Goal: Task Accomplishment & Management: Manage account settings

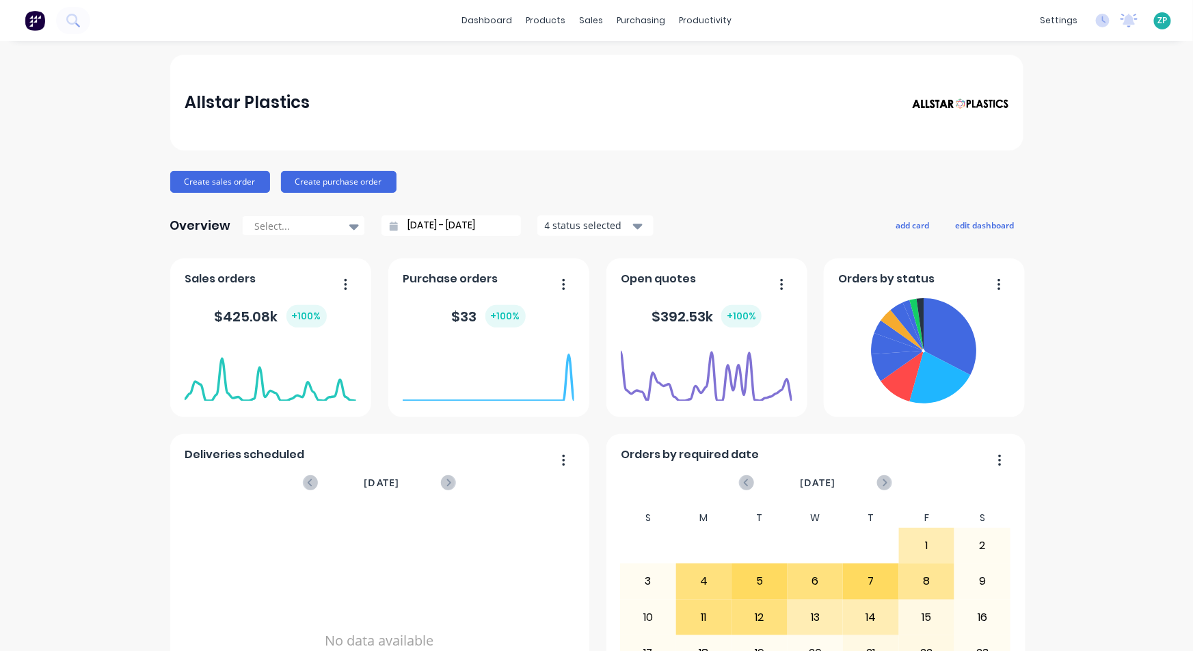
scroll to position [131, 0]
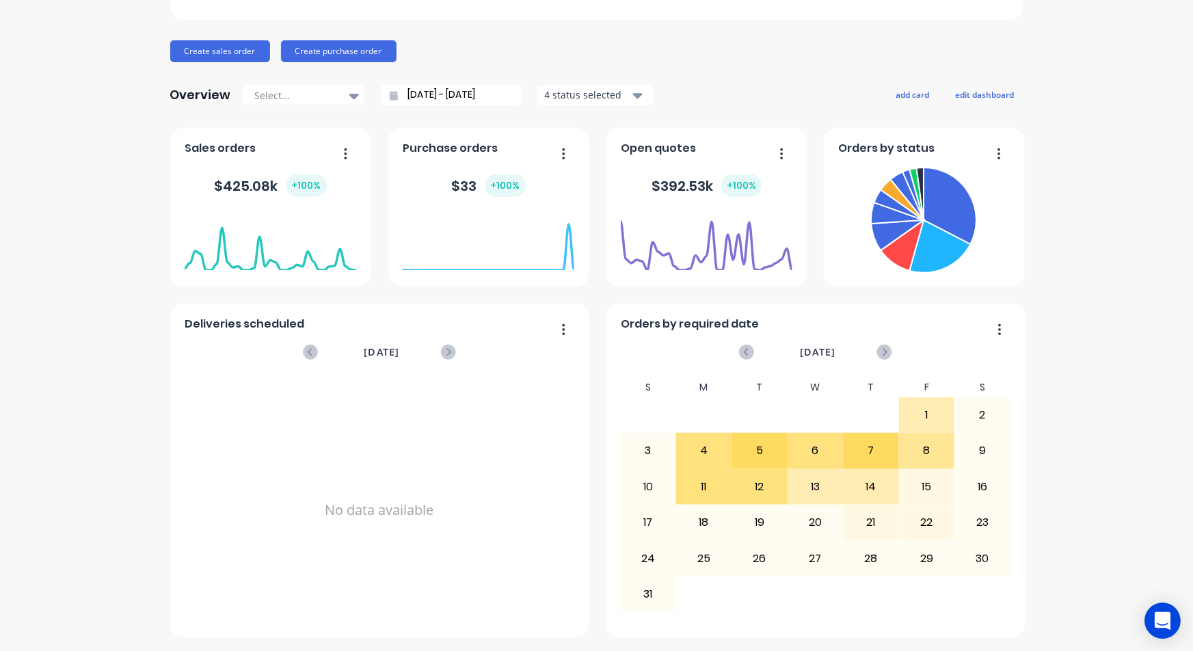
click at [1162, 617] on icon "Open Intercom Messenger" at bounding box center [1163, 621] width 16 height 18
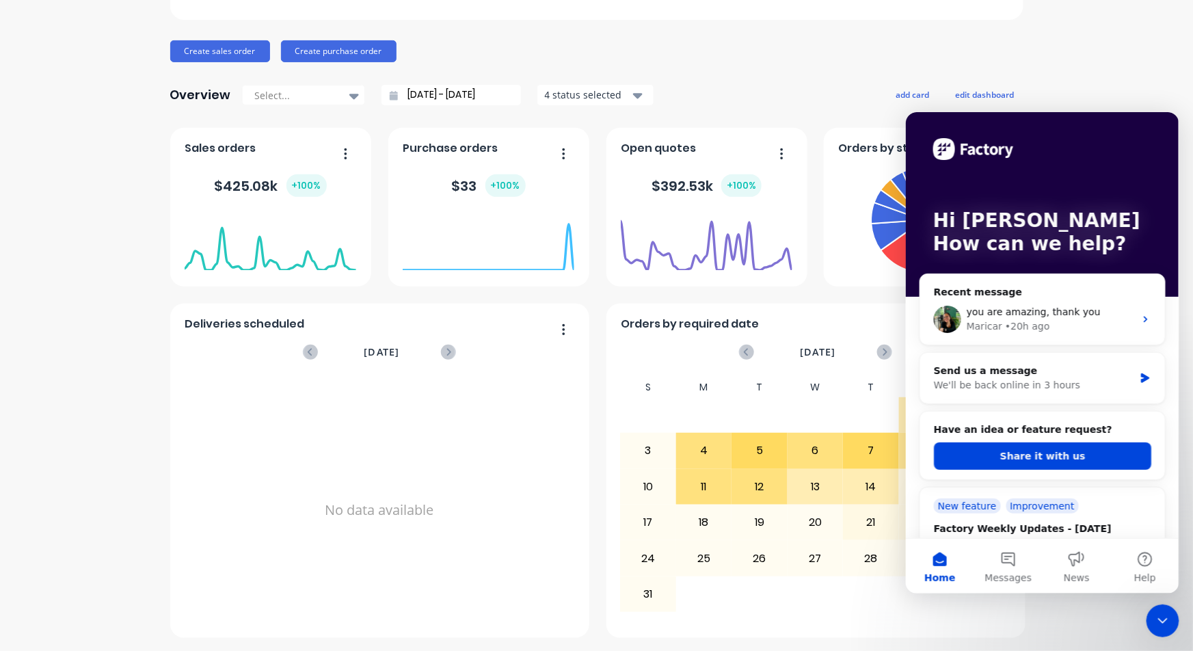
scroll to position [0, 0]
click at [1041, 463] on button "Share it with us" at bounding box center [1041, 455] width 217 height 27
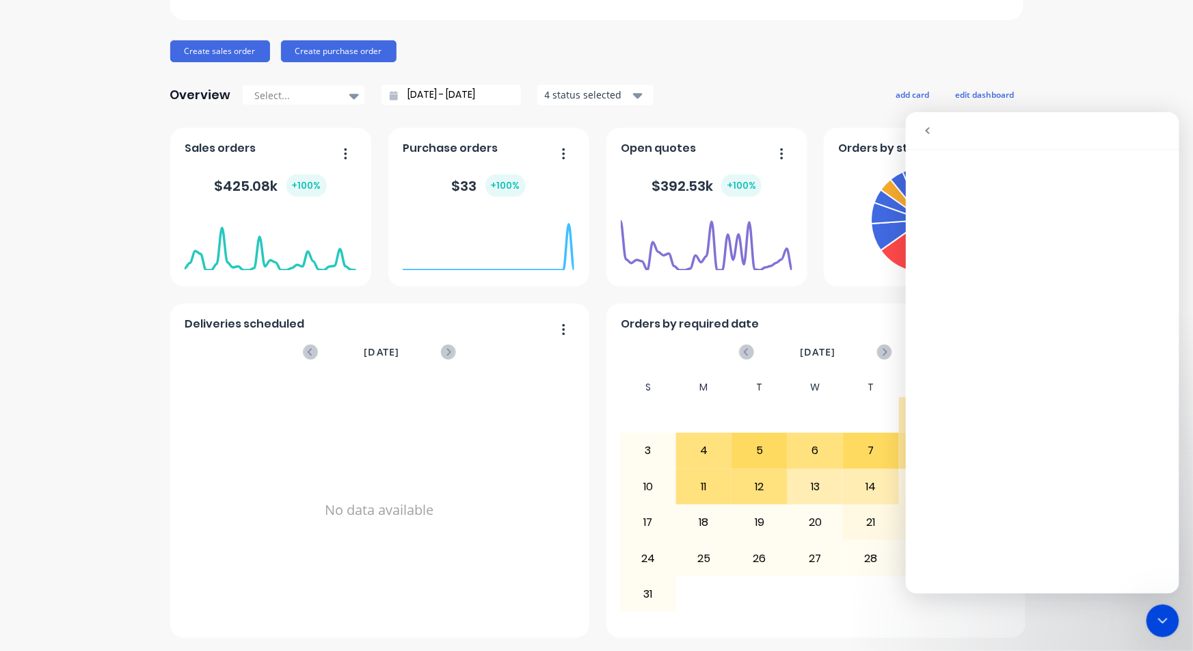
click at [925, 118] on button "go back" at bounding box center [927, 130] width 26 height 26
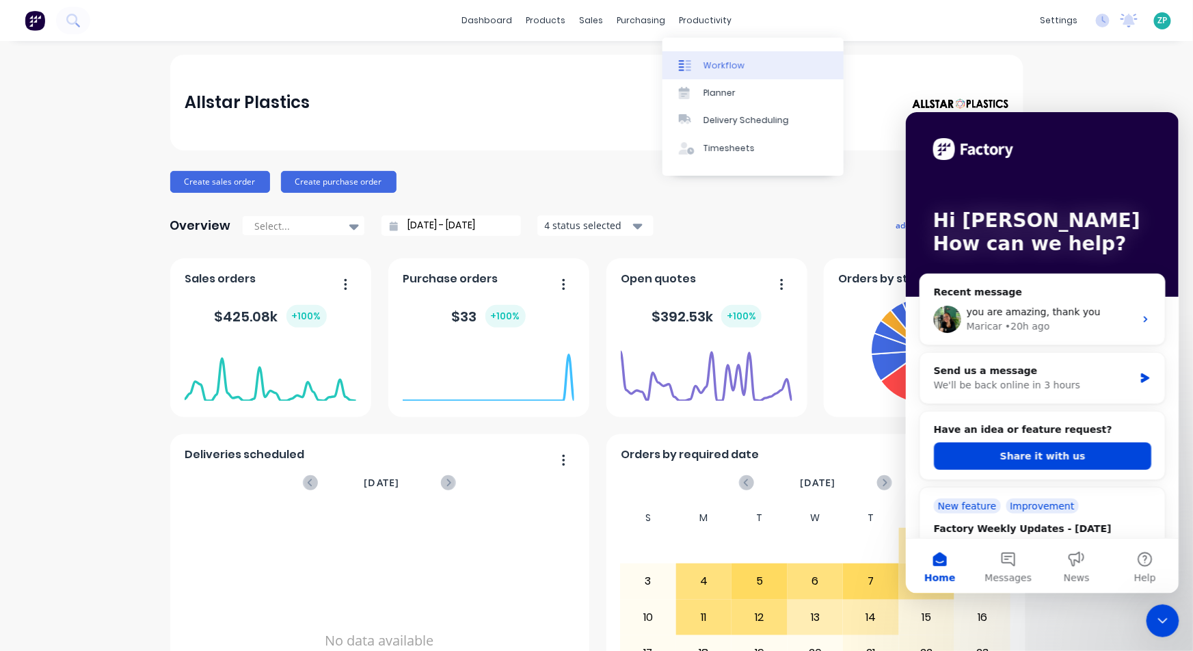
click at [703, 61] on div "Workflow" at bounding box center [723, 65] width 41 height 12
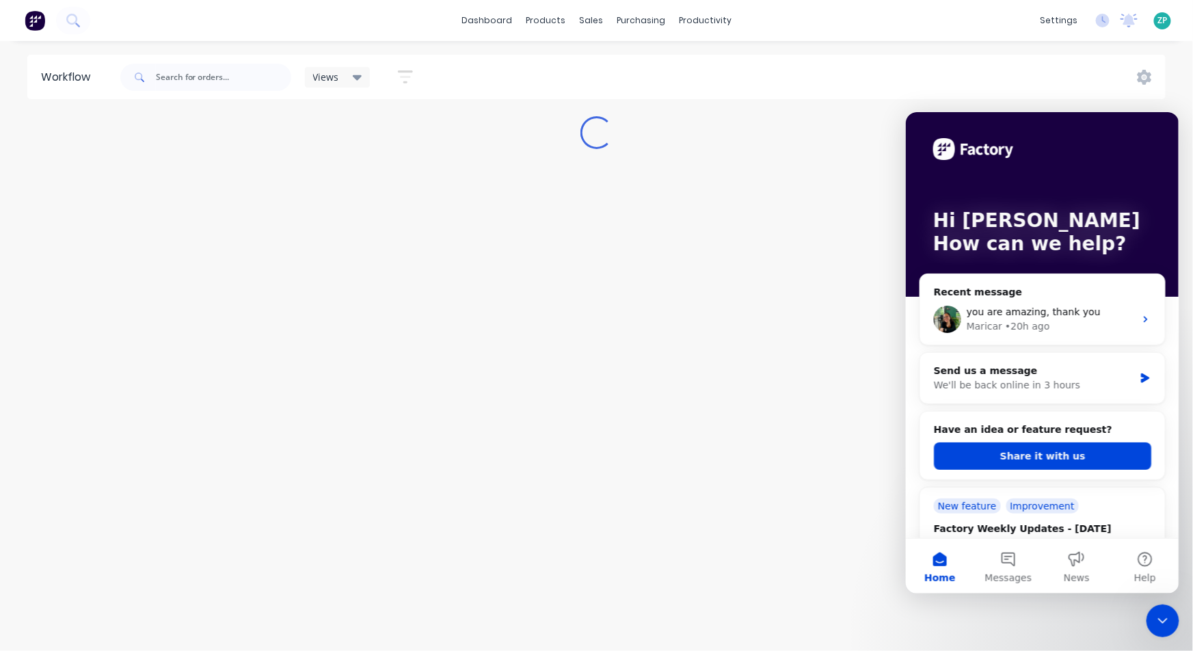
drag, startPoint x: 2293, startPoint y: 1222, endPoint x: 1170, endPoint y: 632, distance: 1268.2
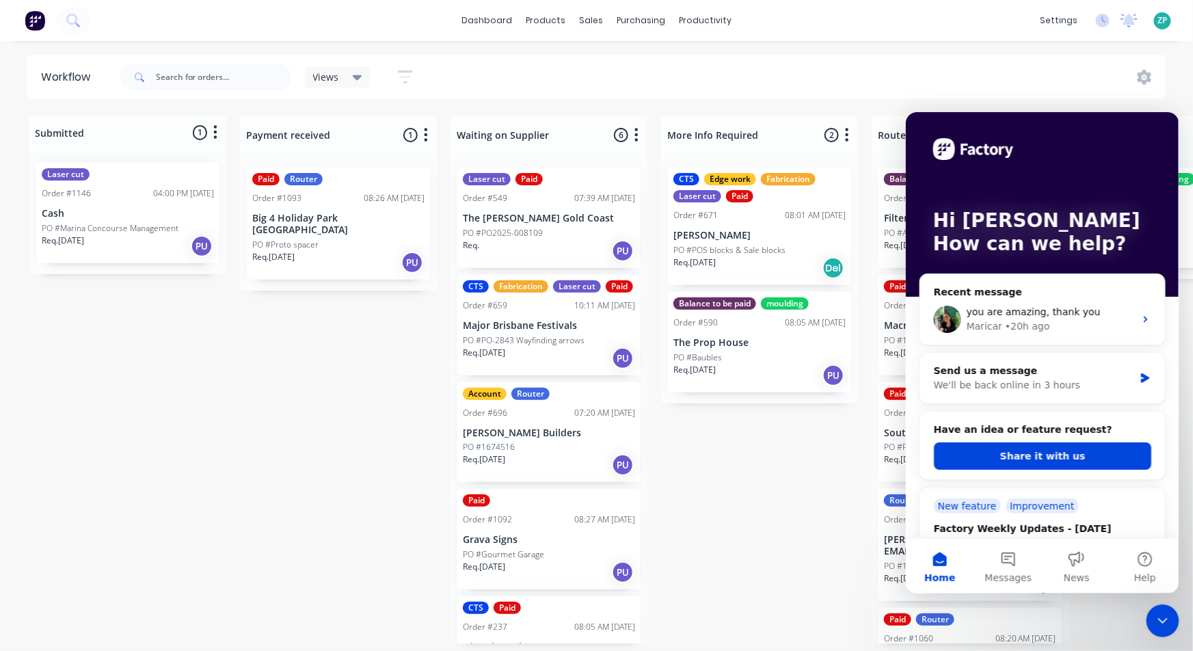
click at [1171, 632] on div "Close Intercom Messenger" at bounding box center [1162, 620] width 33 height 33
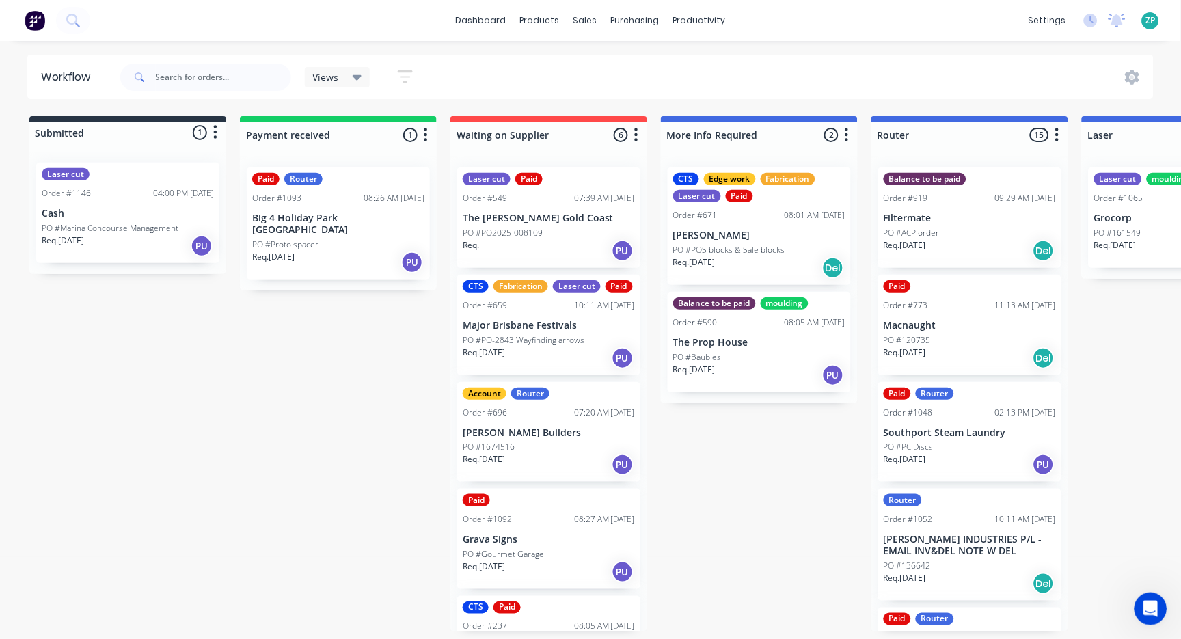
click at [106, 249] on div "Req. [DATE] PU" at bounding box center [128, 245] width 172 height 23
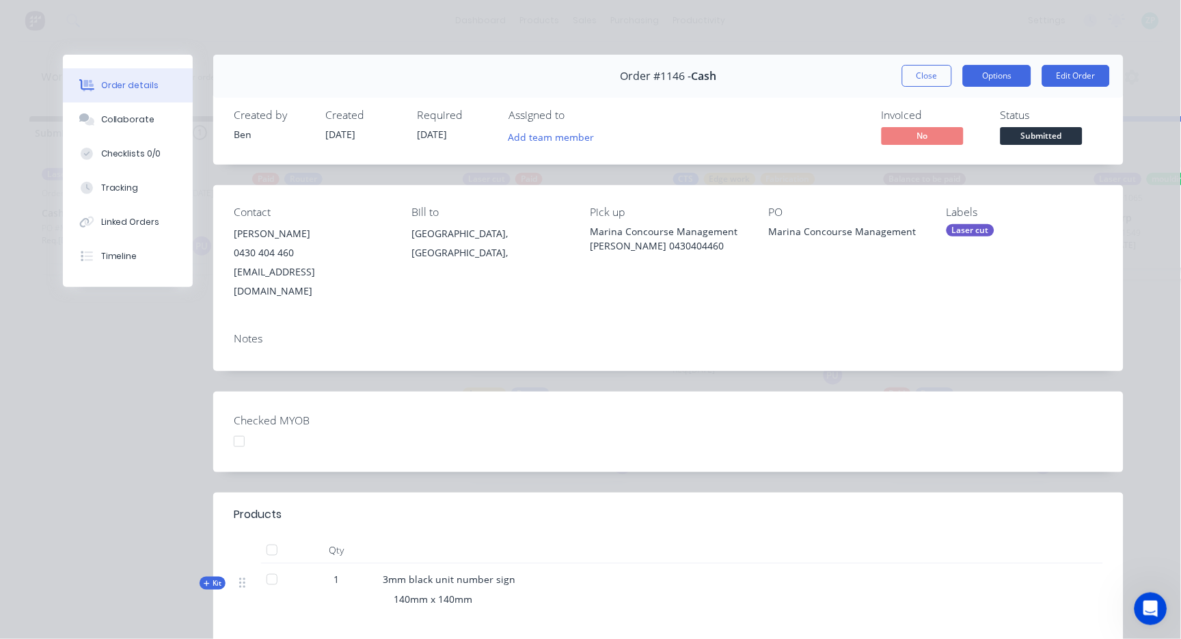
click at [977, 77] on button "Options" at bounding box center [997, 76] width 68 height 22
drag, startPoint x: 1055, startPoint y: 74, endPoint x: 912, endPoint y: 71, distance: 142.9
click at [912, 71] on div "Close Options Edit Order" at bounding box center [1006, 76] width 208 height 22
click at [912, 71] on button "Close" at bounding box center [927, 76] width 50 height 22
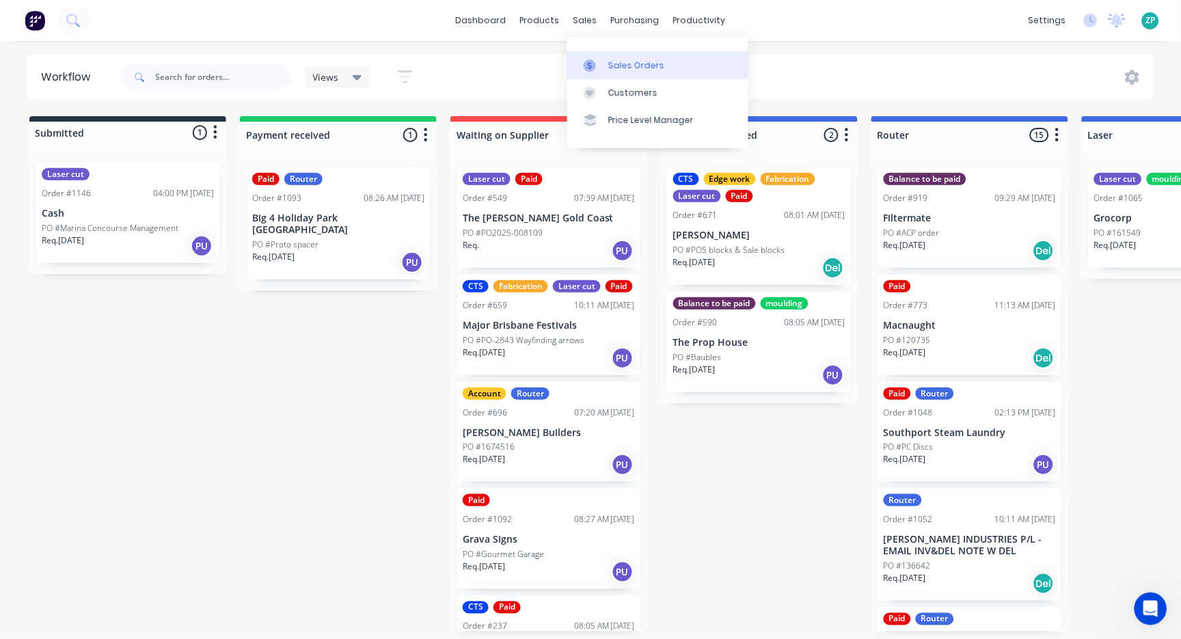
click at [600, 62] on div at bounding box center [594, 65] width 21 height 12
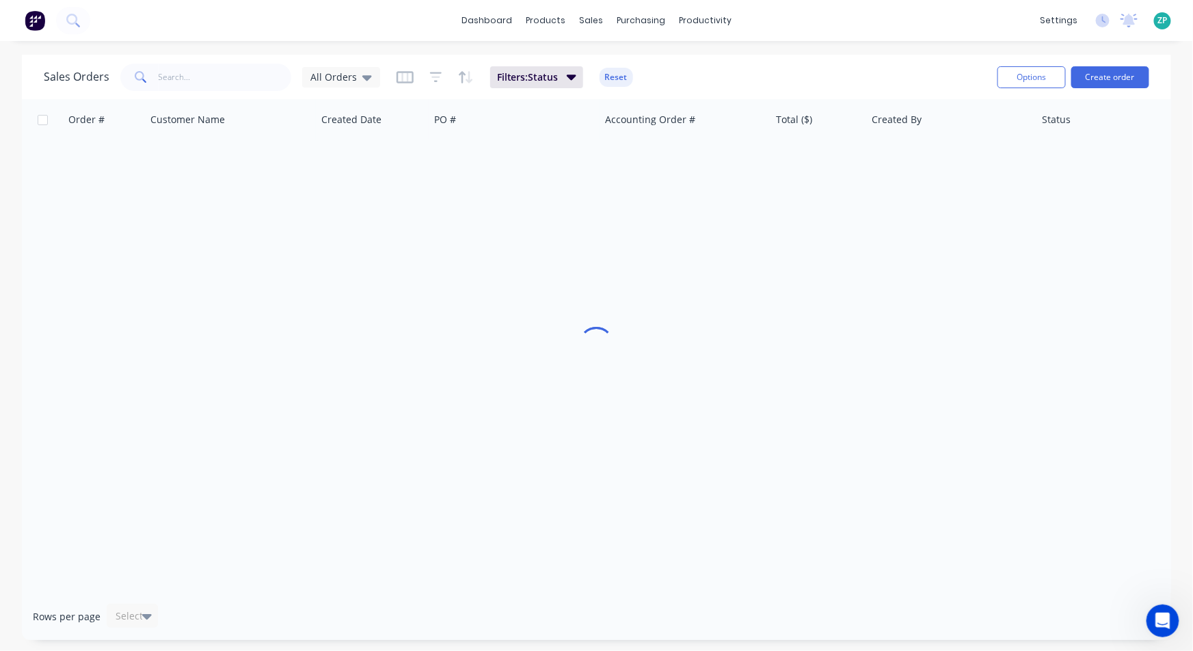
drag, startPoint x: 150, startPoint y: 75, endPoint x: 163, endPoint y: 69, distance: 14.1
click at [155, 71] on span at bounding box center [139, 77] width 38 height 27
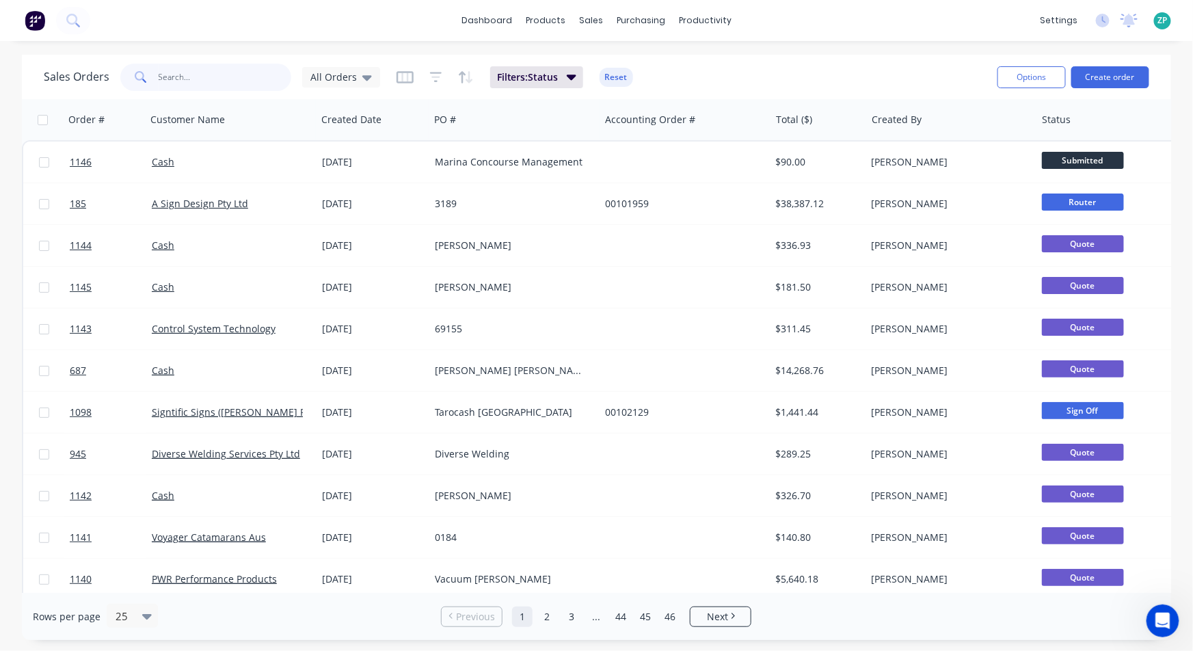
click at [178, 68] on input "text" at bounding box center [225, 77] width 133 height 27
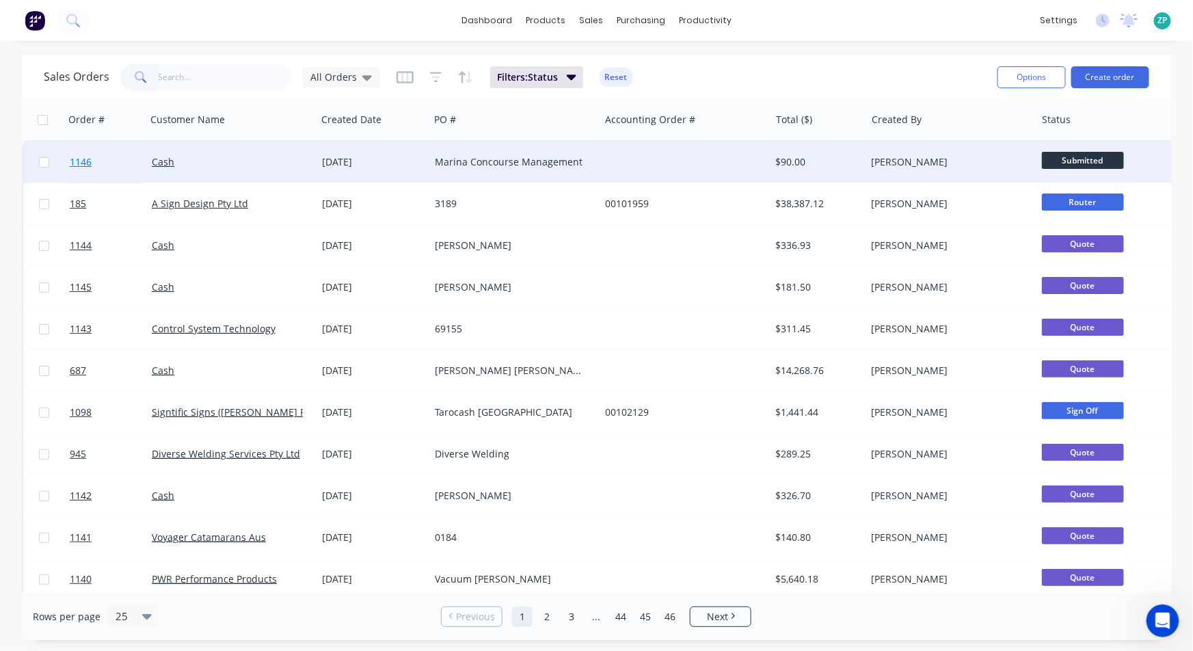
click at [90, 165] on span "1146" at bounding box center [81, 162] width 22 height 14
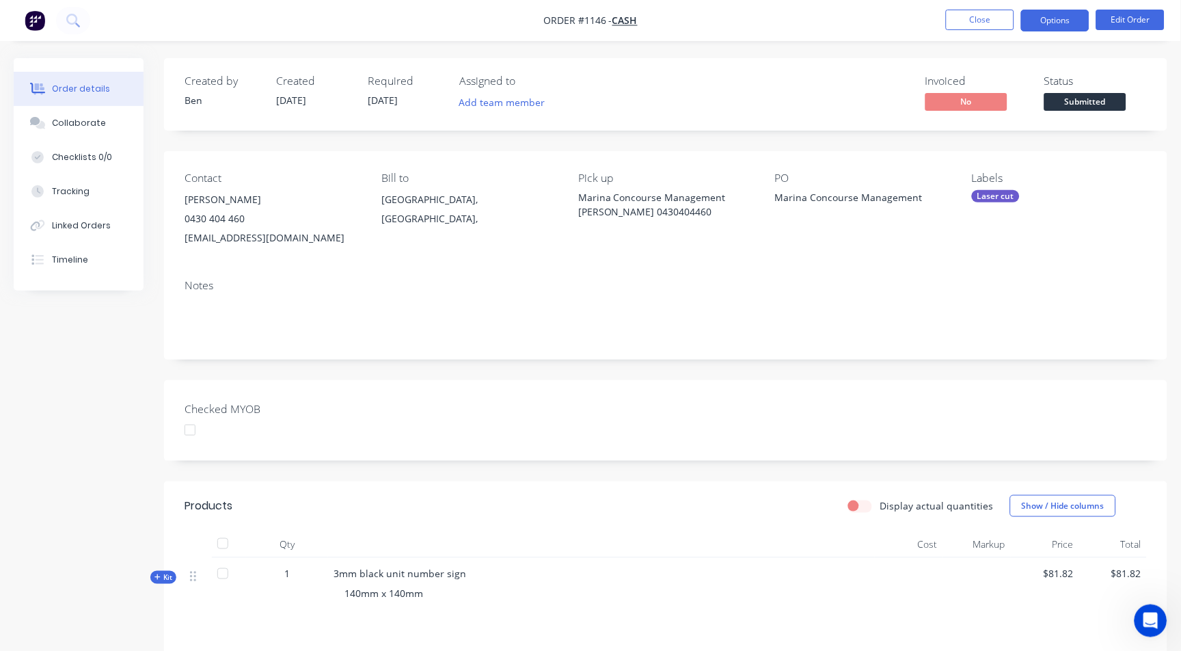
click at [1050, 14] on button "Options" at bounding box center [1055, 21] width 68 height 22
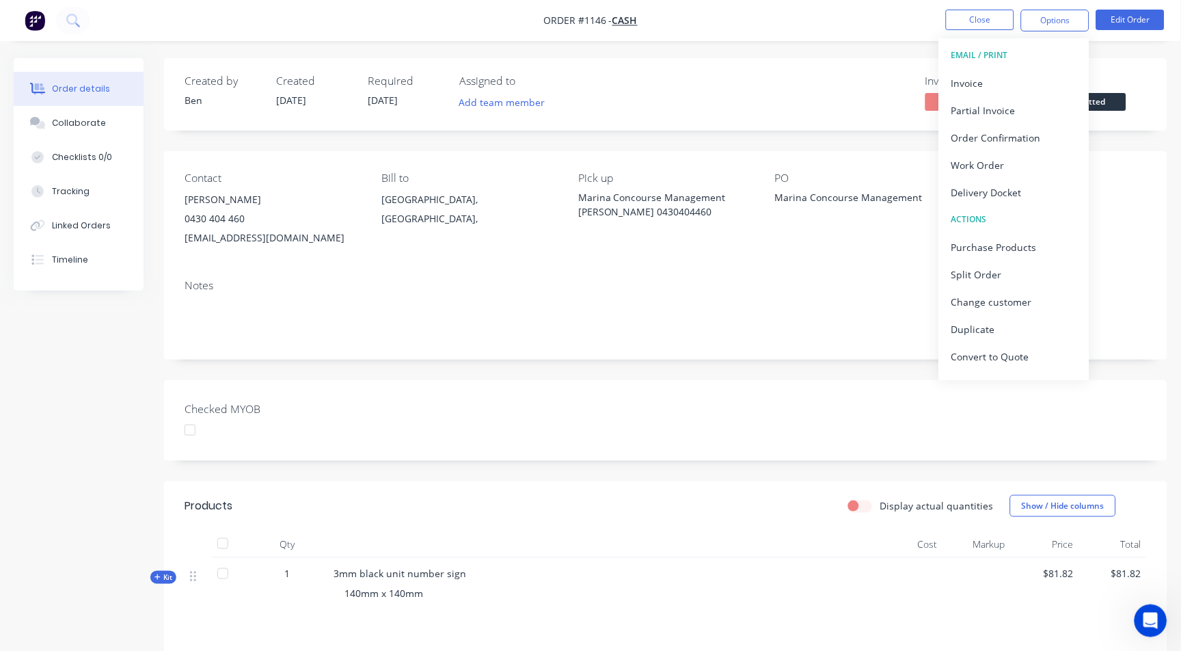
drag, startPoint x: 980, startPoint y: 358, endPoint x: 840, endPoint y: 47, distance: 340.3
click at [841, 47] on div "Order #1146 - Cash Close Options EMAIL / PRINT Invoice Partial Invoice Order Co…" at bounding box center [590, 429] width 1181 height 858
click at [977, 81] on div "Invoice" at bounding box center [1015, 83] width 126 height 20
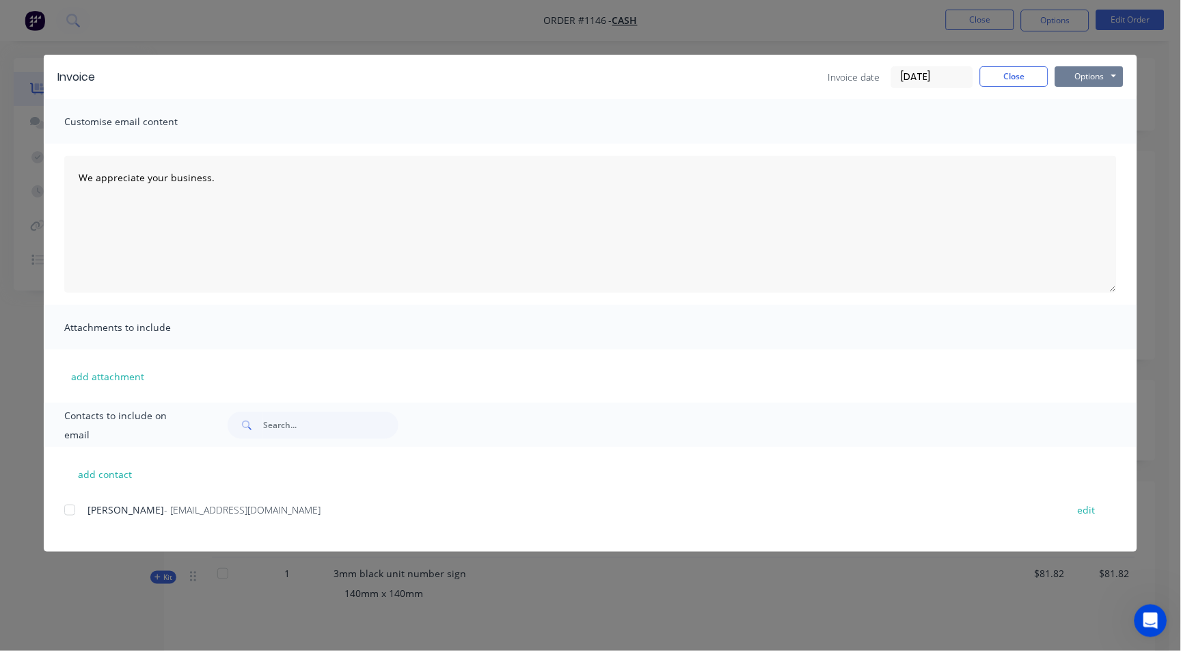
click at [1103, 81] on button "Options" at bounding box center [1090, 76] width 68 height 21
click at [1094, 124] on button "Print" at bounding box center [1100, 123] width 88 height 23
click at [1027, 70] on button "Close" at bounding box center [1014, 76] width 68 height 21
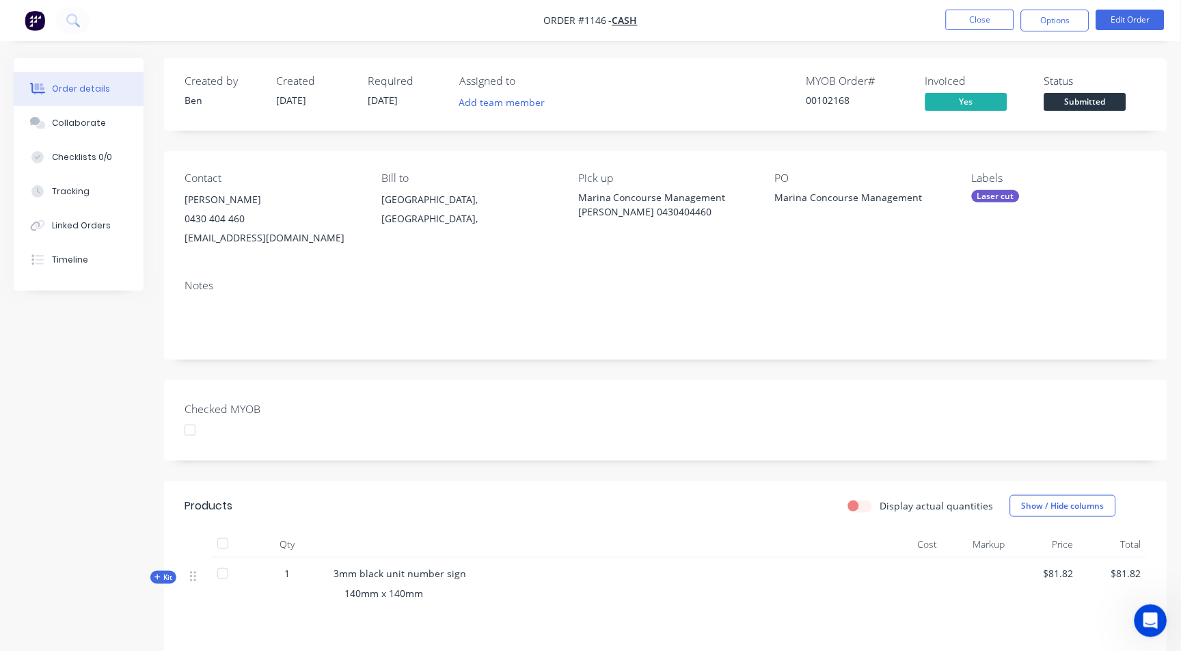
click at [1000, 200] on div "Laser cut" at bounding box center [996, 196] width 48 height 12
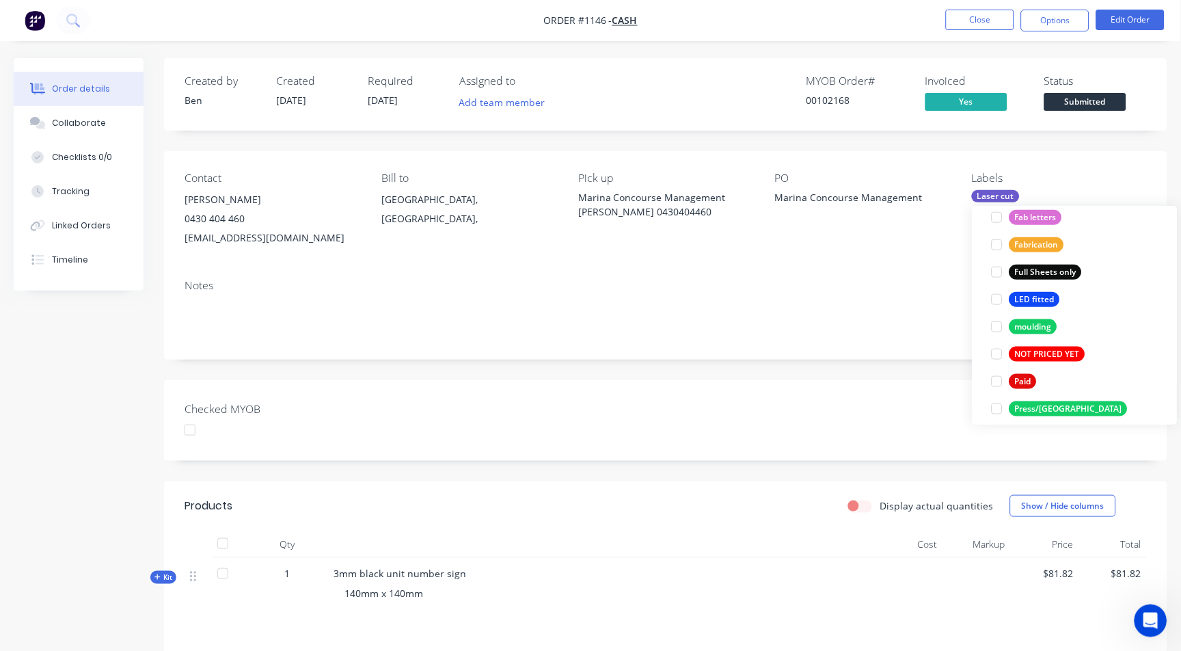
scroll to position [379, 0]
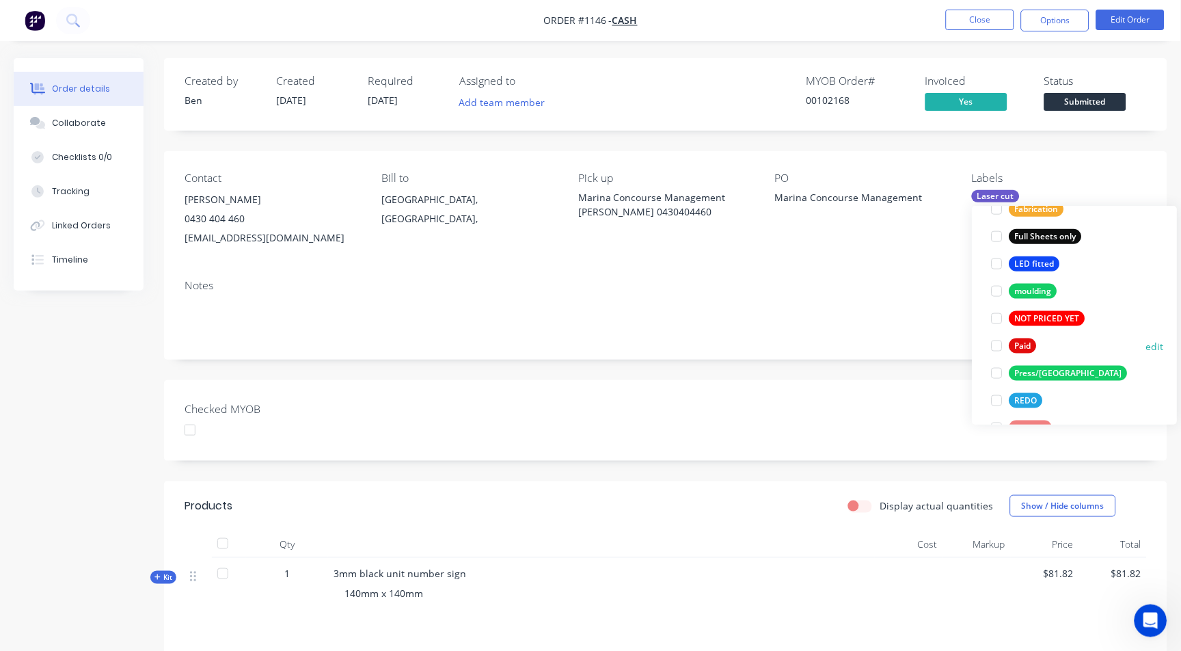
click at [1001, 342] on div at bounding box center [997, 345] width 27 height 27
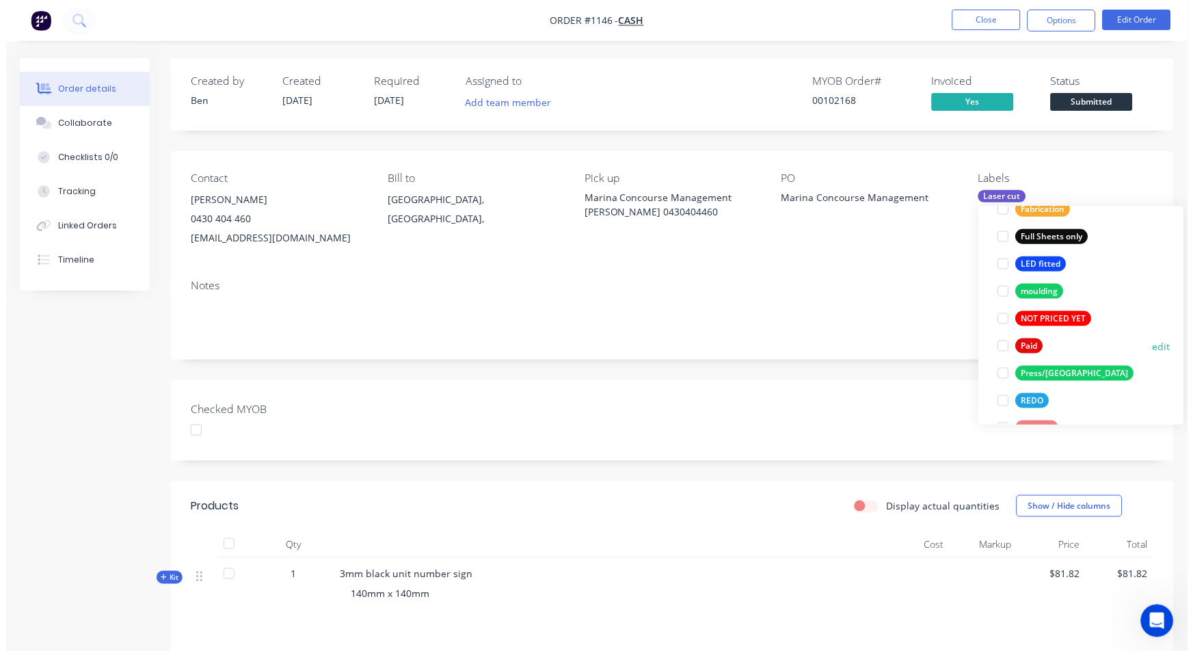
scroll to position [0, 0]
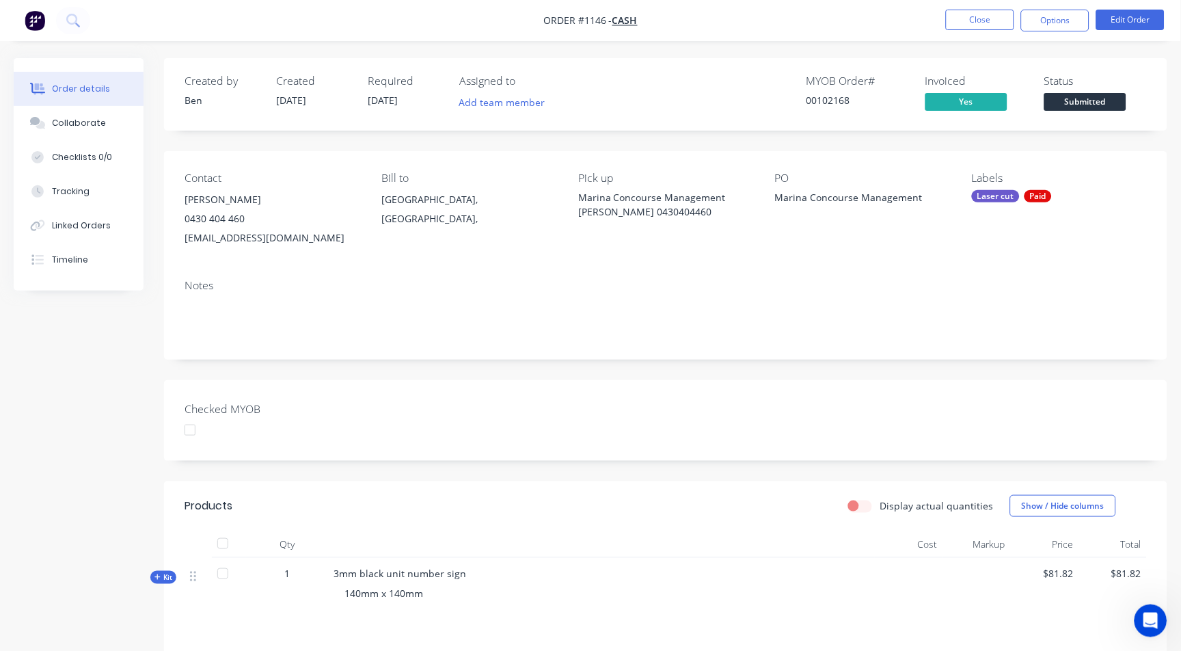
click at [922, 163] on div "Contact [PERSON_NAME] [PHONE_NUMBER] [EMAIL_ADDRESS][DOMAIN_NAME] Bill to [GEOG…" at bounding box center [666, 209] width 1004 height 117
click at [1000, 18] on button "Close" at bounding box center [980, 20] width 68 height 21
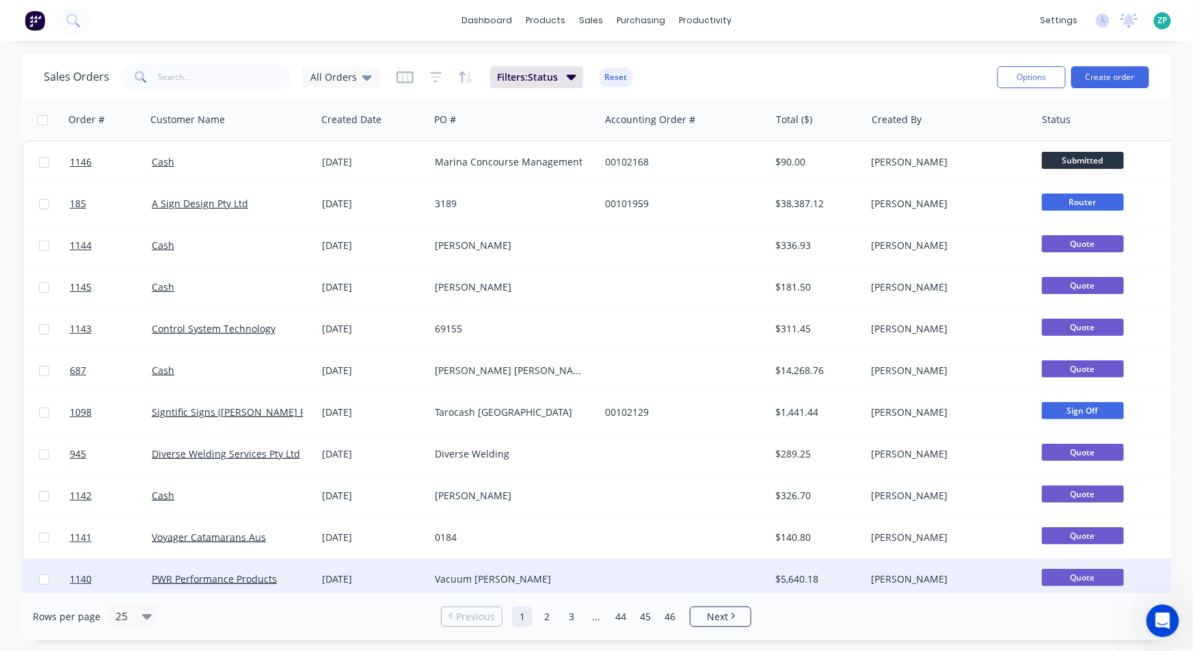
click at [974, 584] on div "[PERSON_NAME]" at bounding box center [948, 579] width 152 height 14
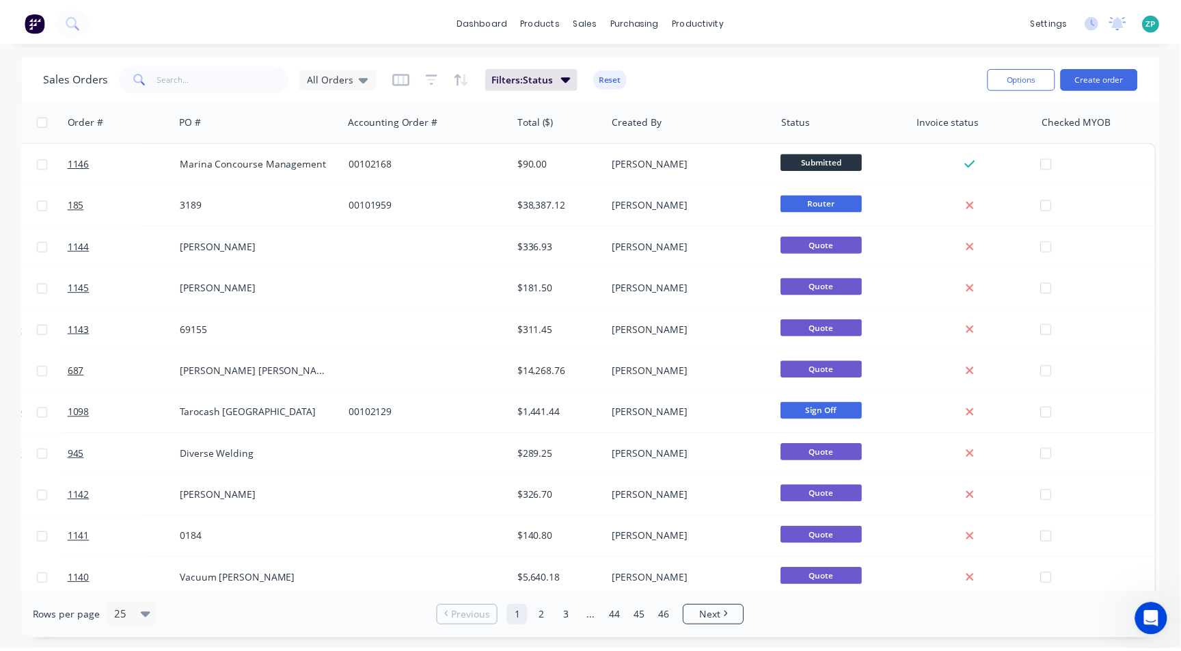
scroll to position [0, 259]
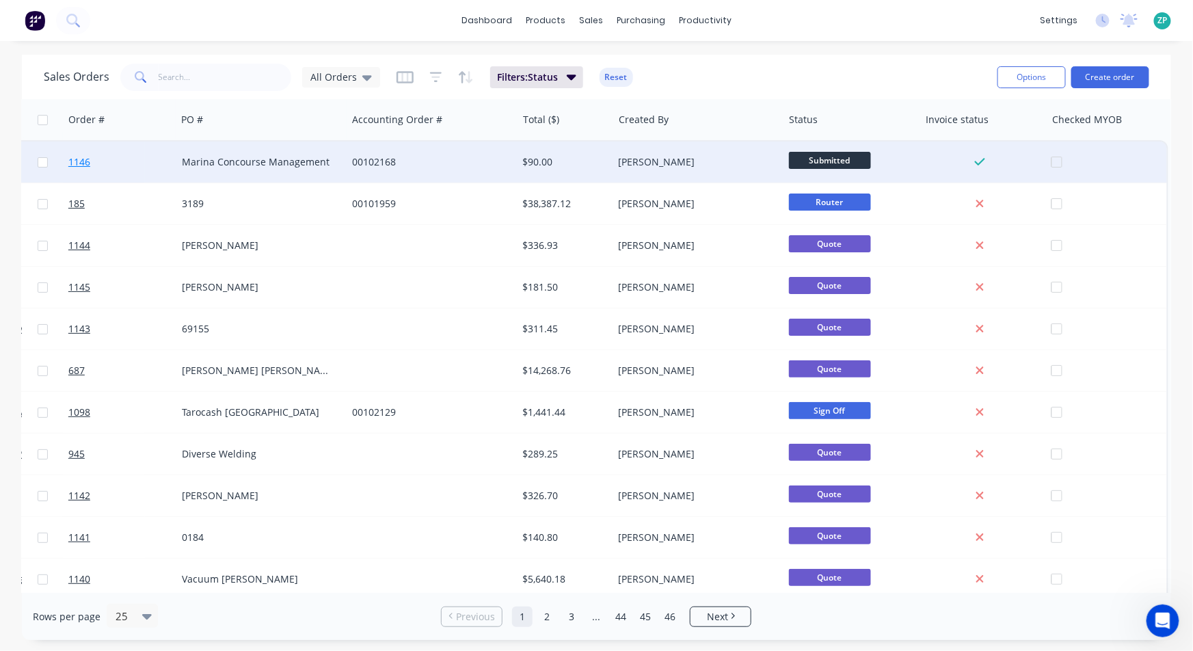
click at [88, 157] on span "1146" at bounding box center [79, 162] width 22 height 14
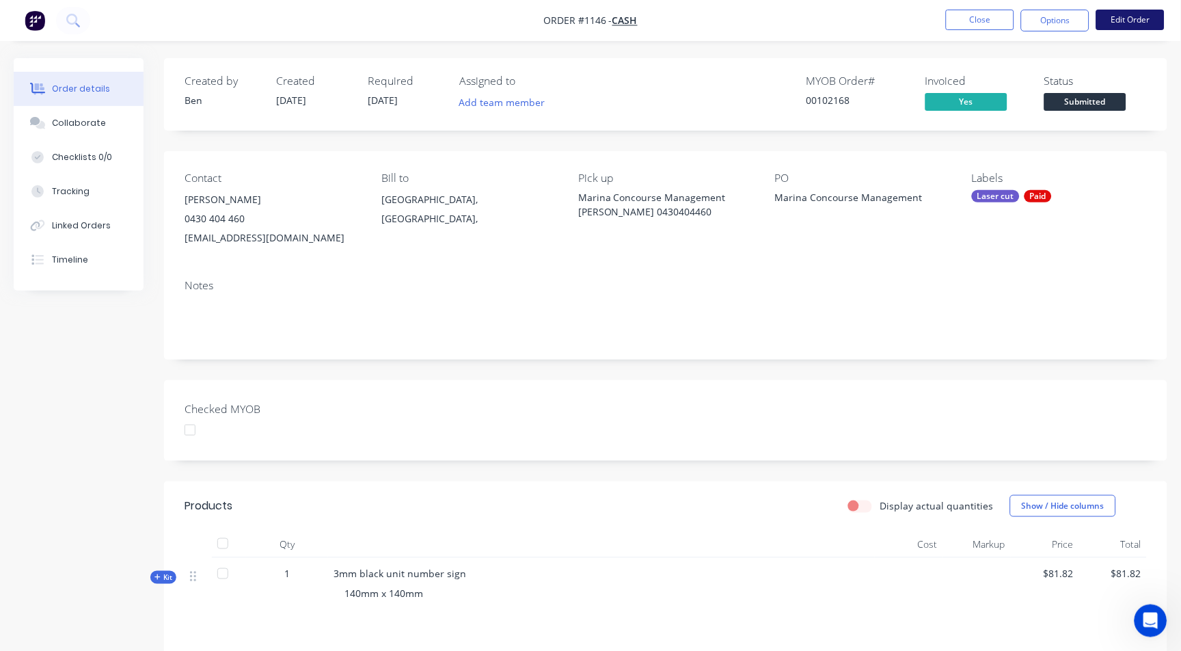
click at [1131, 21] on button "Edit Order" at bounding box center [1131, 20] width 68 height 21
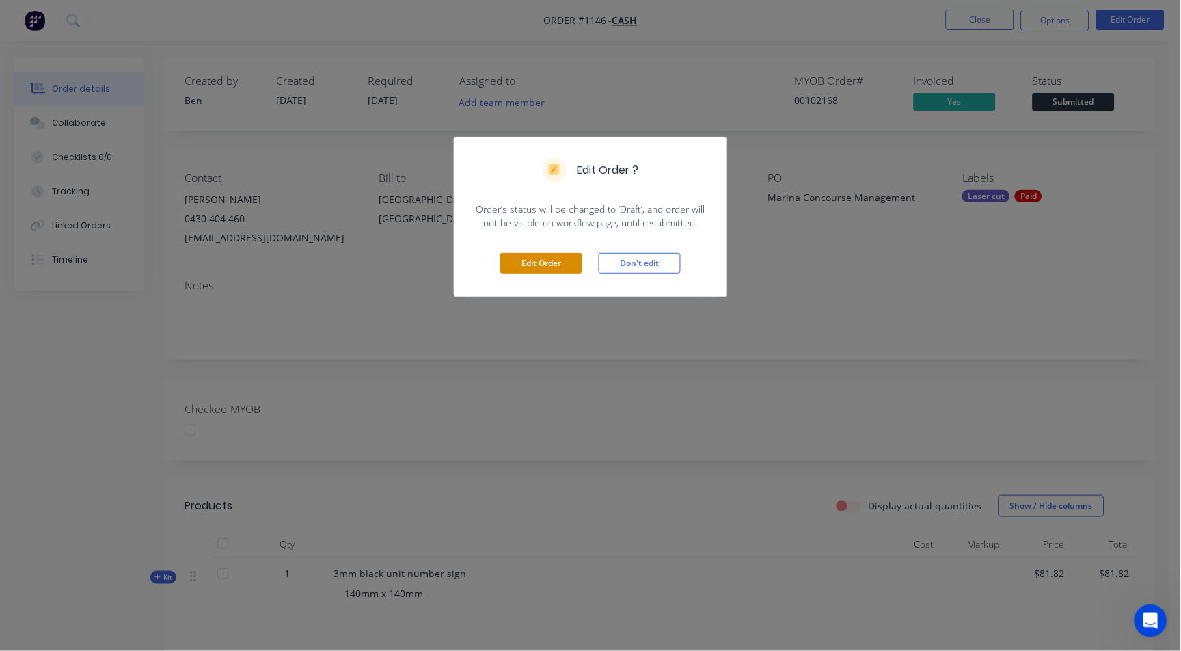
click at [541, 262] on button "Edit Order" at bounding box center [541, 263] width 82 height 21
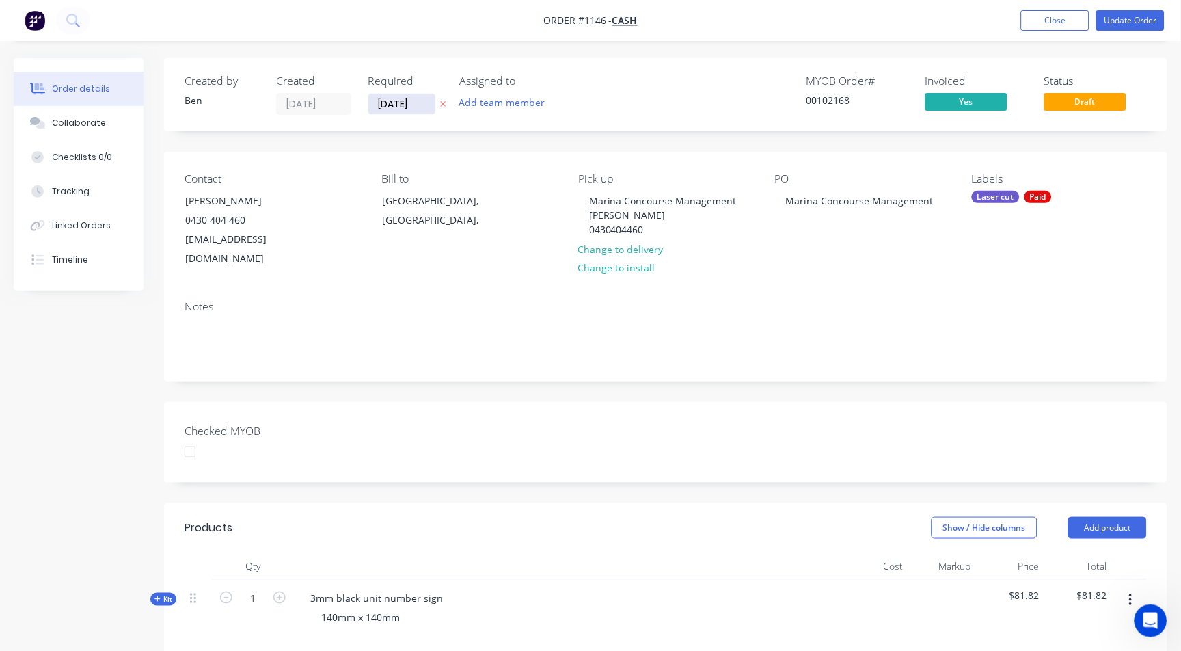
click at [379, 103] on input "[DATE]" at bounding box center [401, 104] width 67 height 21
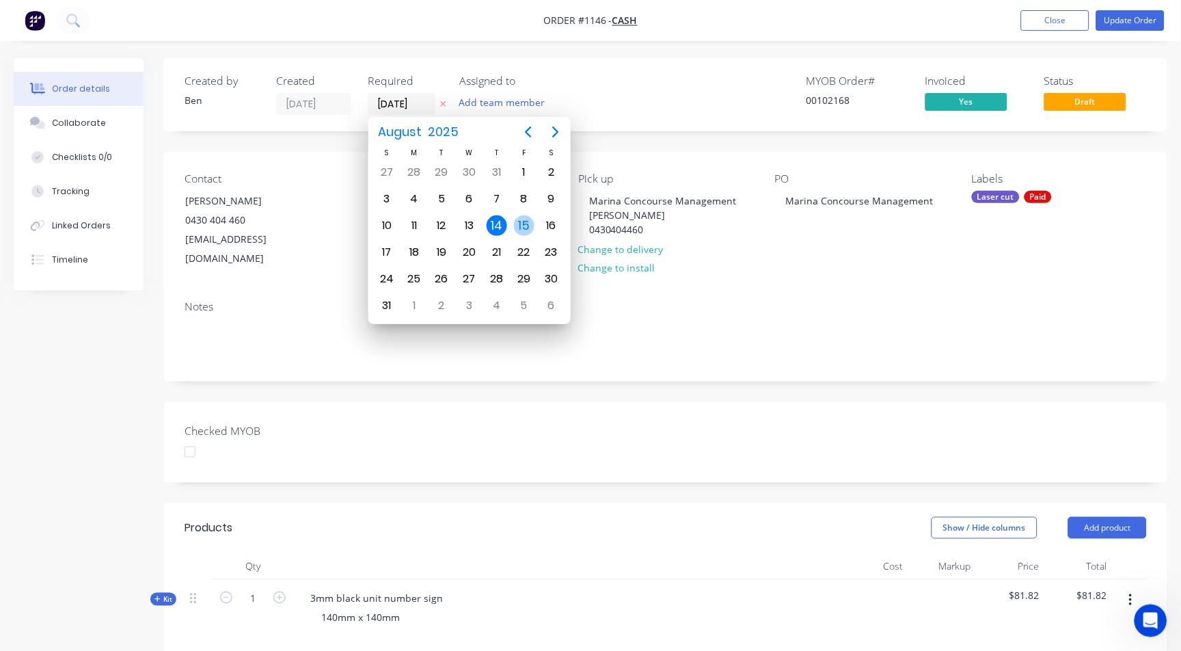
click at [518, 219] on div "15" at bounding box center [524, 225] width 21 height 21
type input "[DATE]"
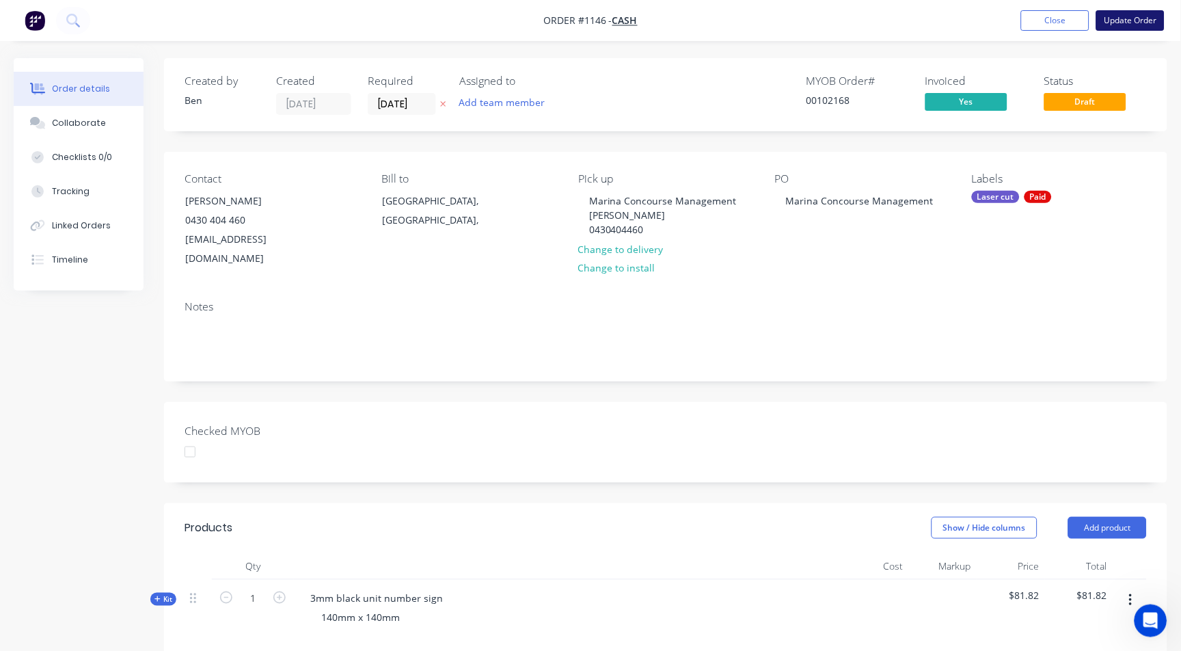
click at [1123, 19] on button "Update Order" at bounding box center [1131, 20] width 68 height 21
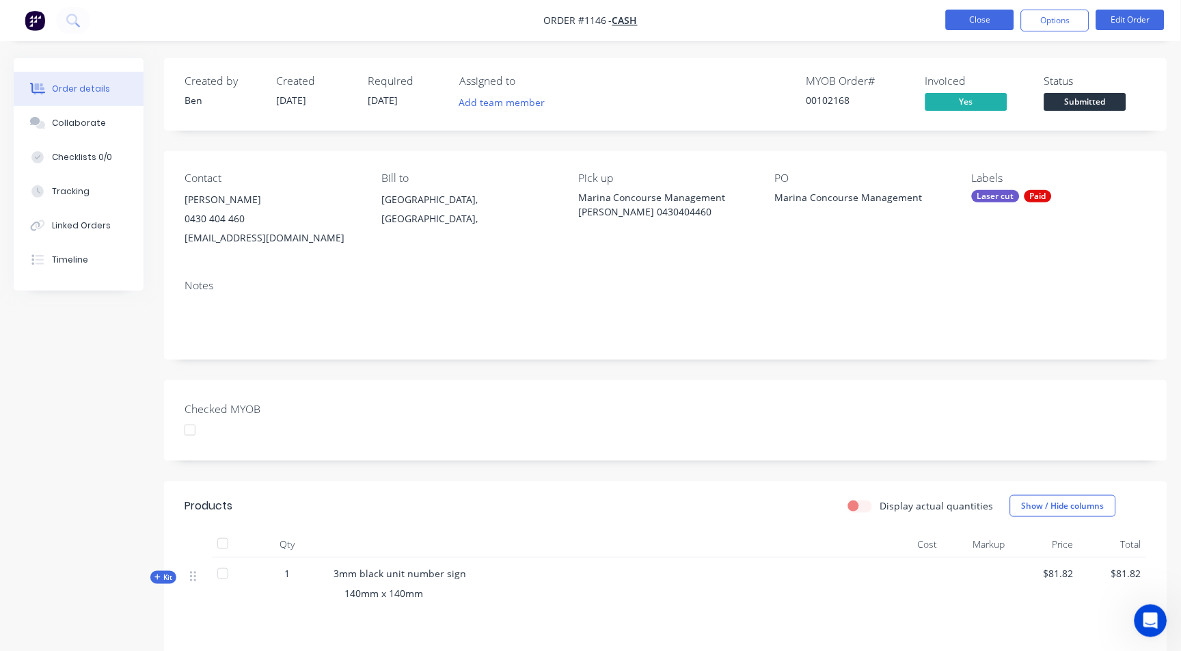
click at [991, 23] on button "Close" at bounding box center [980, 20] width 68 height 21
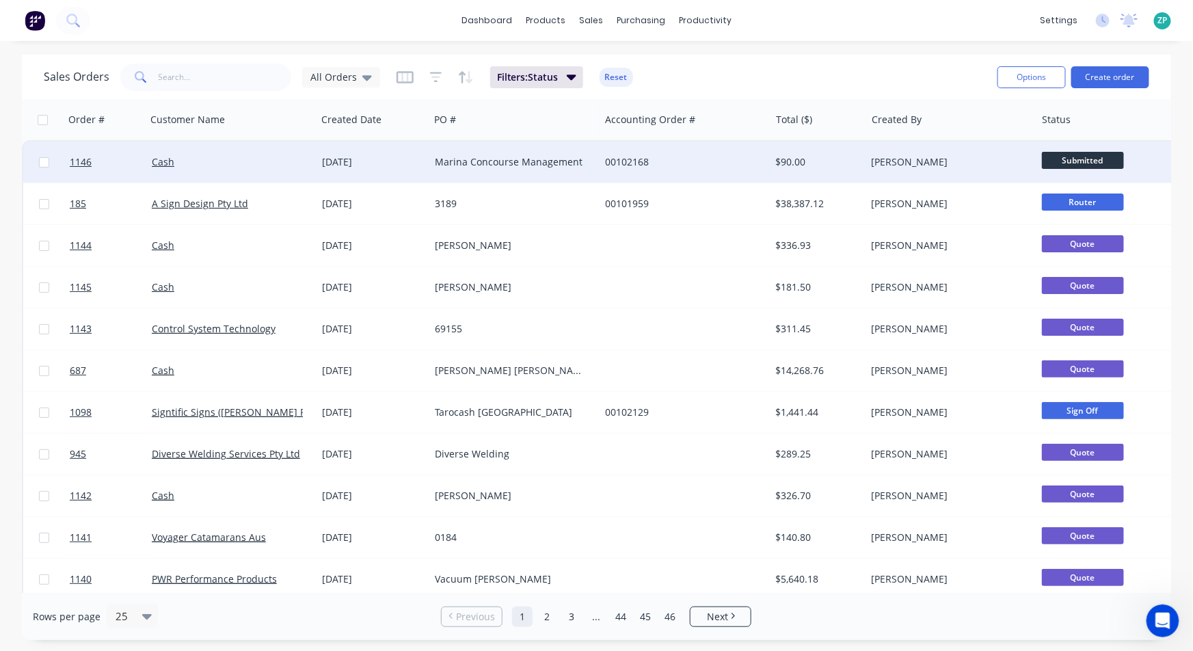
click at [386, 164] on div "[DATE]" at bounding box center [373, 162] width 102 height 14
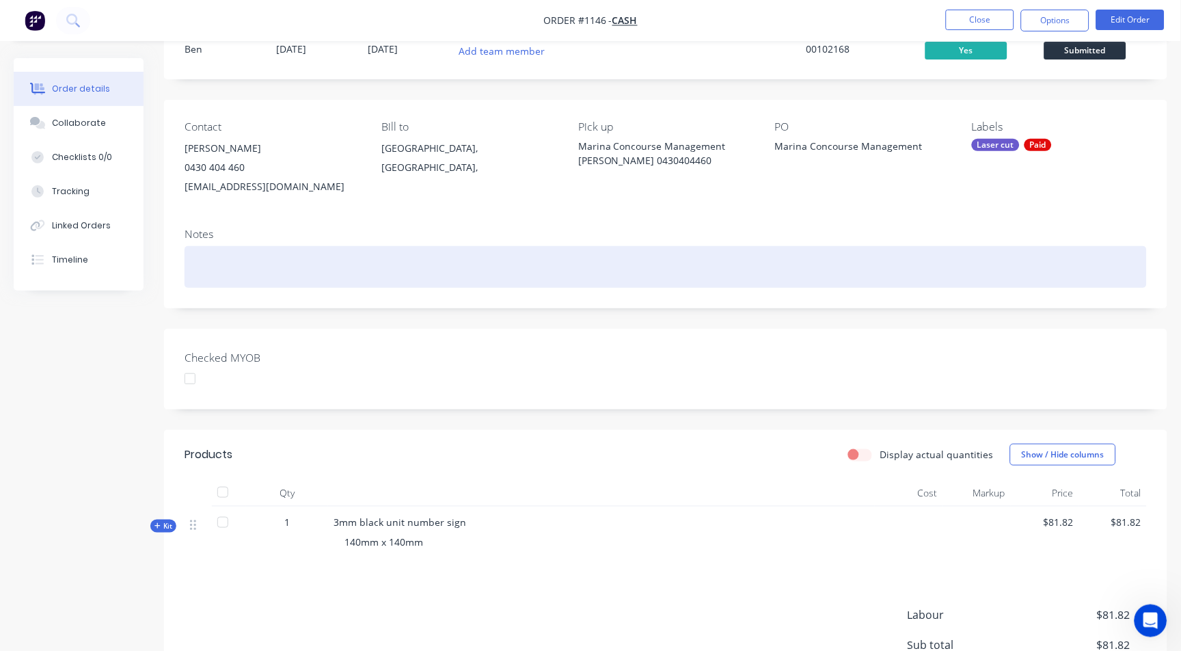
scroll to position [76, 0]
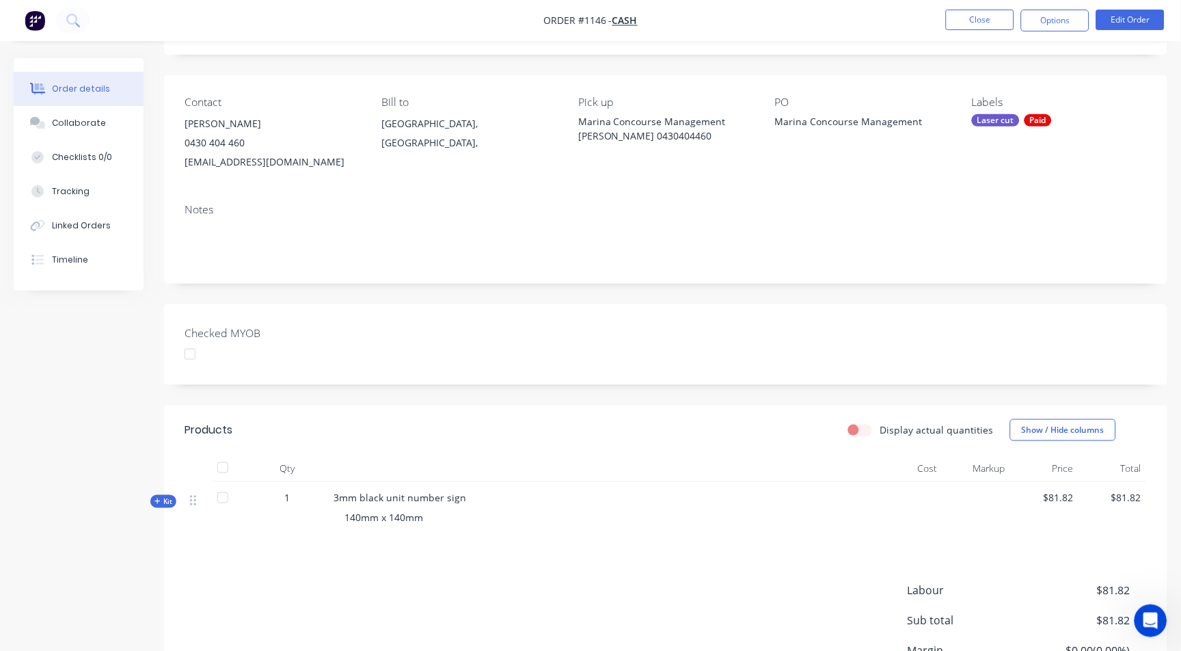
click at [249, 154] on div "[EMAIL_ADDRESS][DOMAIN_NAME]" at bounding box center [272, 161] width 175 height 19
click at [237, 169] on div "[EMAIL_ADDRESS][DOMAIN_NAME]" at bounding box center [272, 161] width 175 height 19
click at [955, 25] on button "Close" at bounding box center [980, 20] width 68 height 21
